Goal: Information Seeking & Learning: Compare options

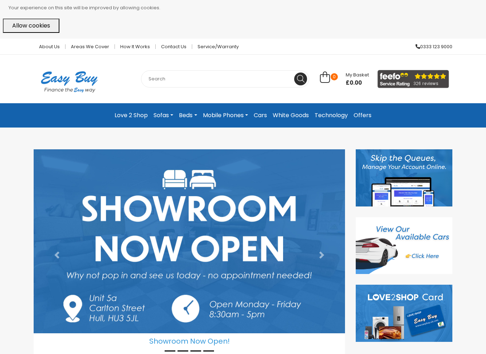
click at [218, 113] on link "Mobile Phones" at bounding box center [225, 115] width 51 height 13
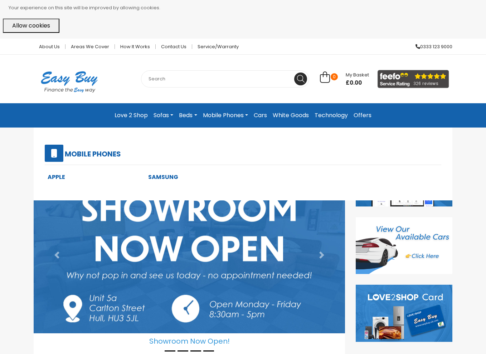
click at [54, 177] on link "Apple" at bounding box center [57, 177] width 18 height 8
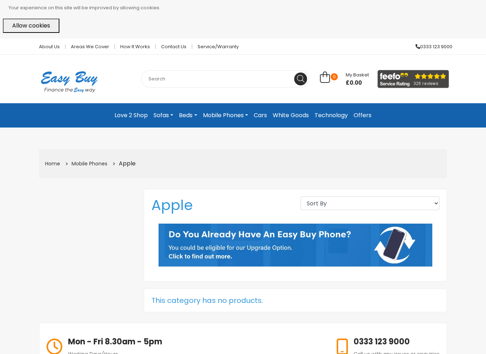
click at [242, 117] on link "Mobile Phones" at bounding box center [225, 115] width 51 height 13
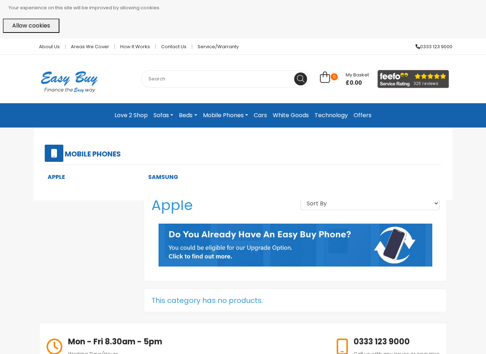
click at [173, 178] on link "Samsung" at bounding box center [163, 177] width 30 height 8
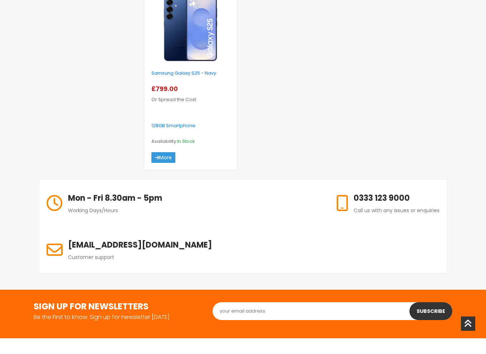
scroll to position [393, 0]
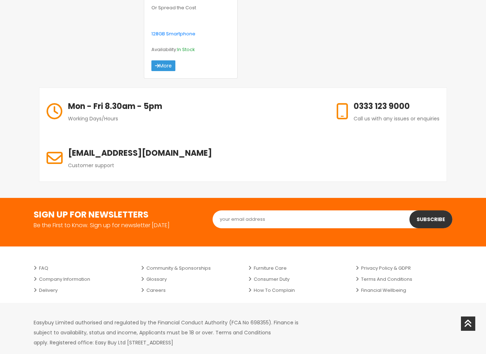
drag, startPoint x: 256, startPoint y: 299, endPoint x: 237, endPoint y: 298, distance: 19.3
click at [237, 318] on p "Easybuy Limited authorised and regulated by the Financial Conduct Authority (FC…" at bounding box center [173, 333] width 279 height 30
copy p "HU3 5JL"
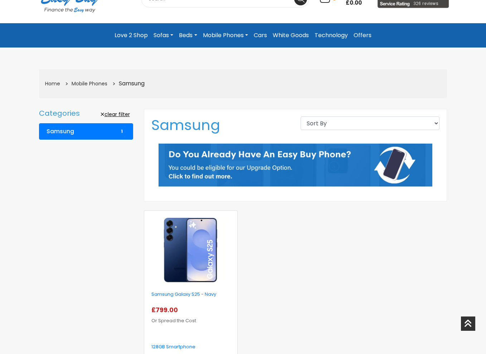
scroll to position [16, 0]
